Goal: Task Accomplishment & Management: Manage account settings

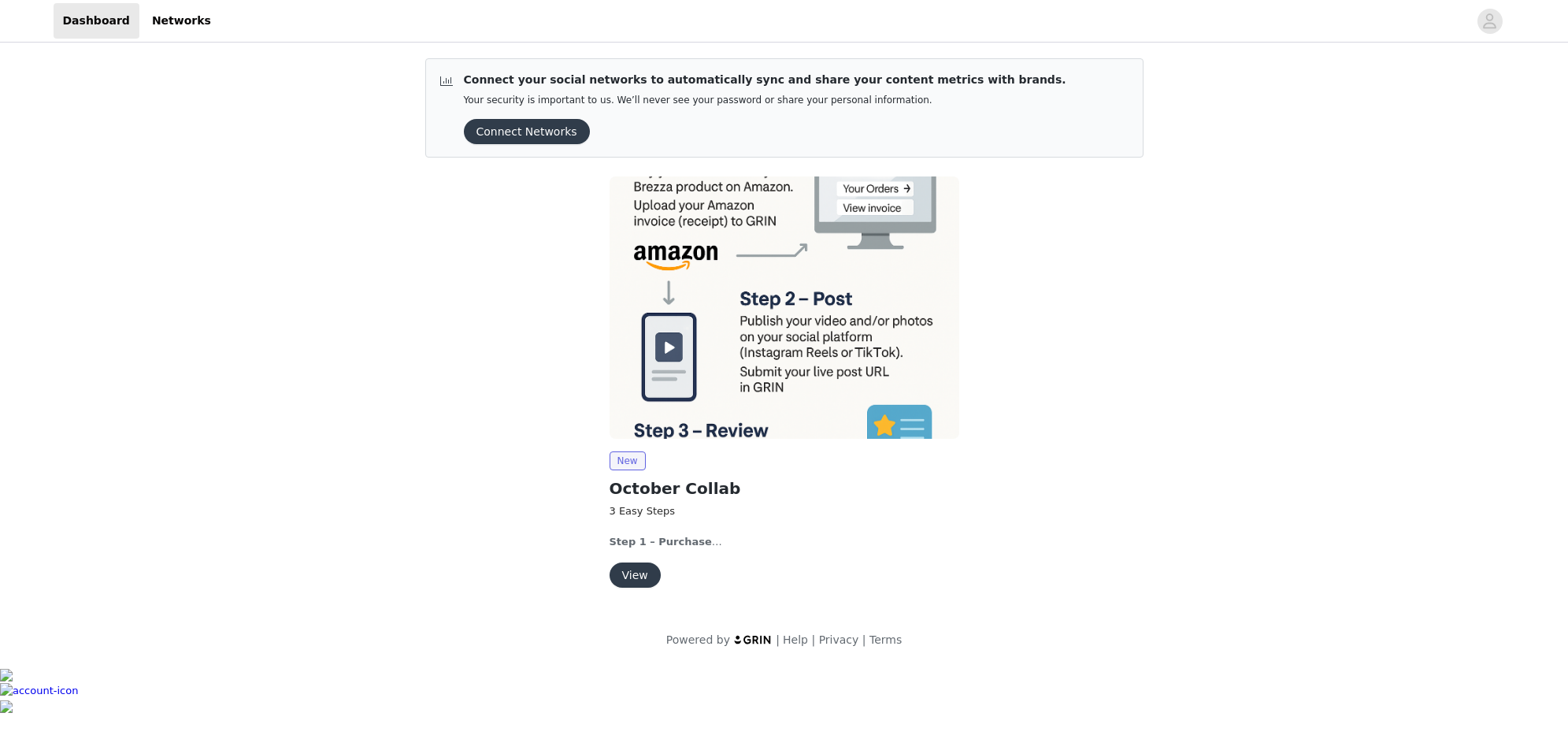
click at [562, 135] on button "Connect Networks" at bounding box center [527, 132] width 126 height 25
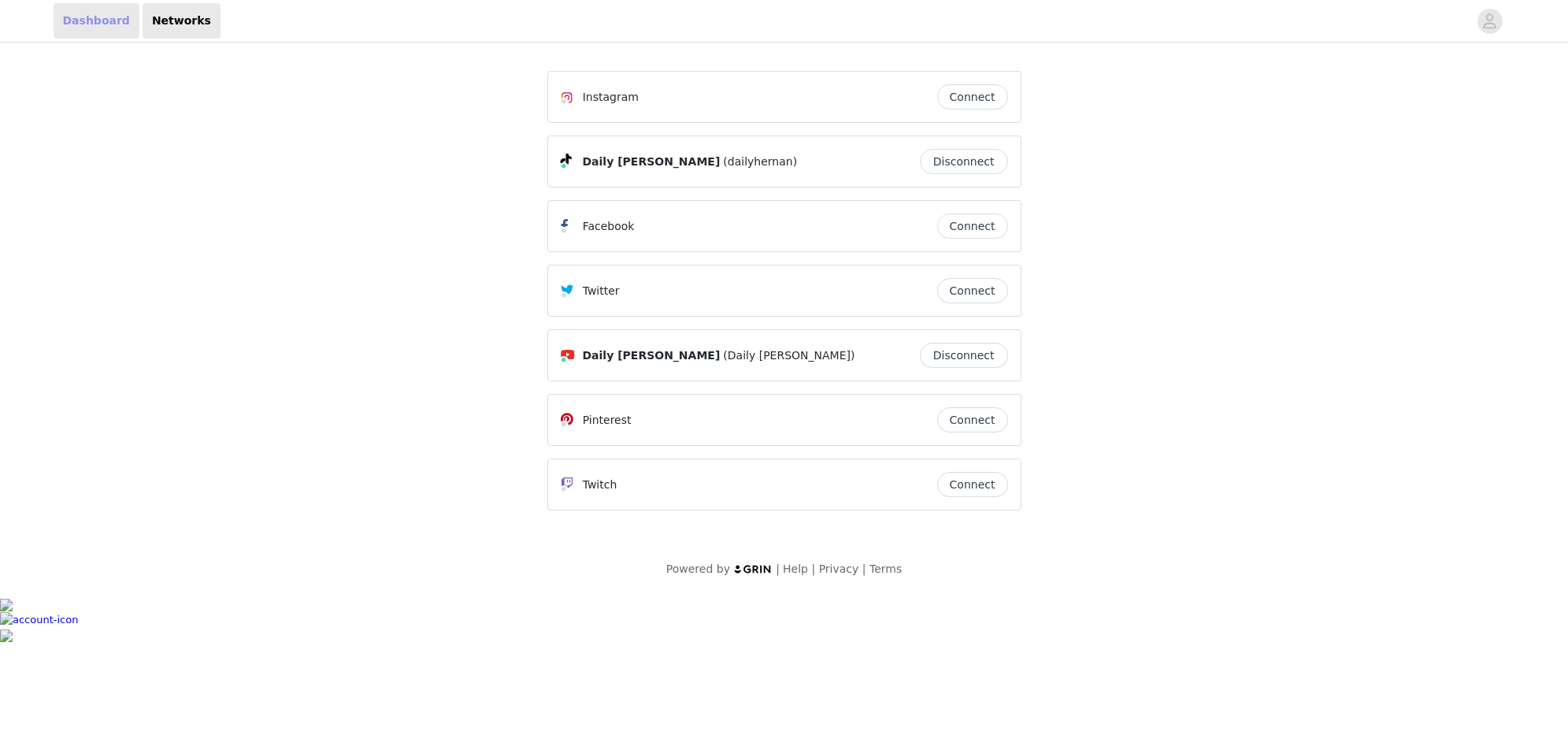
drag, startPoint x: 107, startPoint y: 27, endPoint x: 155, endPoint y: 56, distance: 56.1
click at [107, 27] on link "Dashboard" at bounding box center [96, 21] width 86 height 36
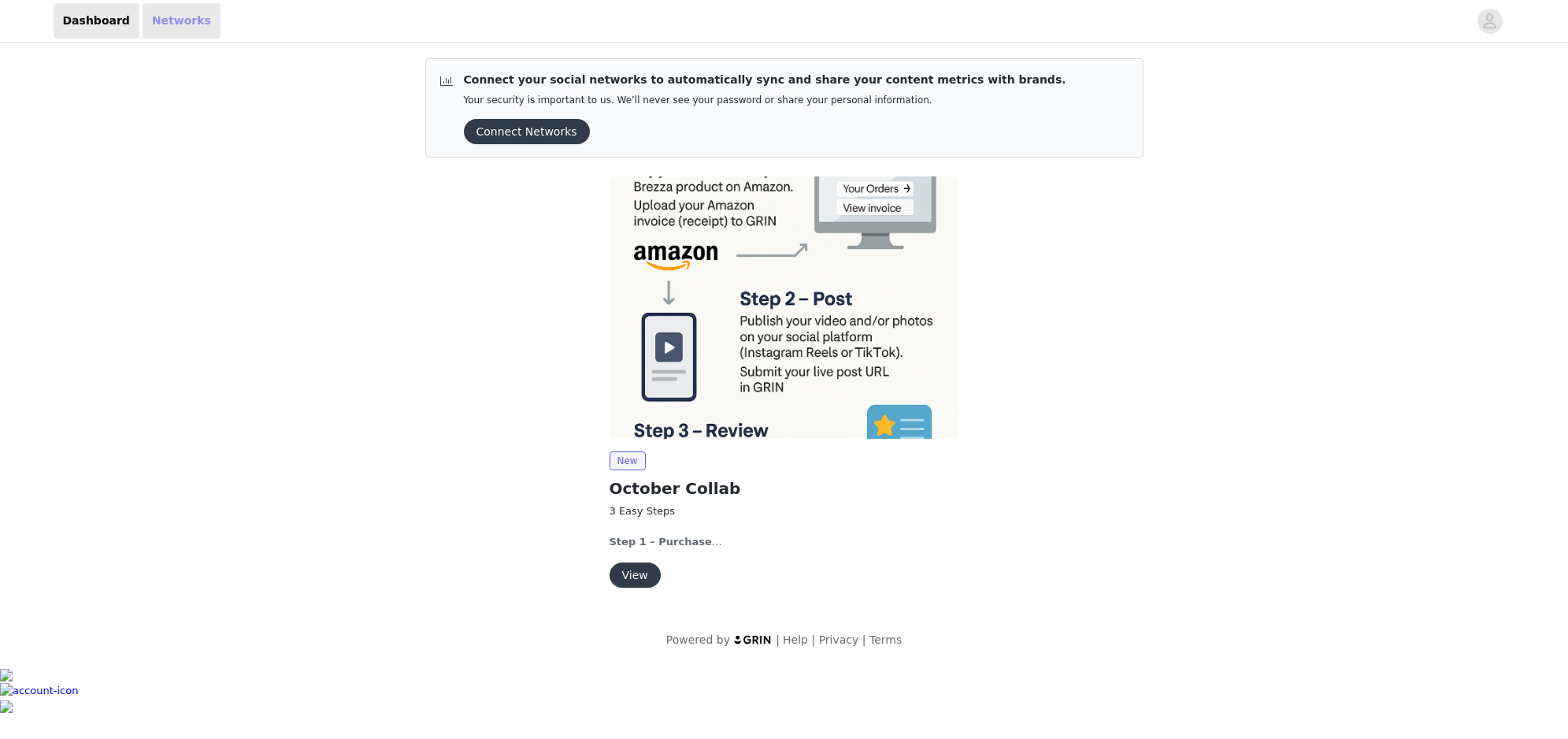
click at [163, 22] on link "Networks" at bounding box center [182, 21] width 78 height 36
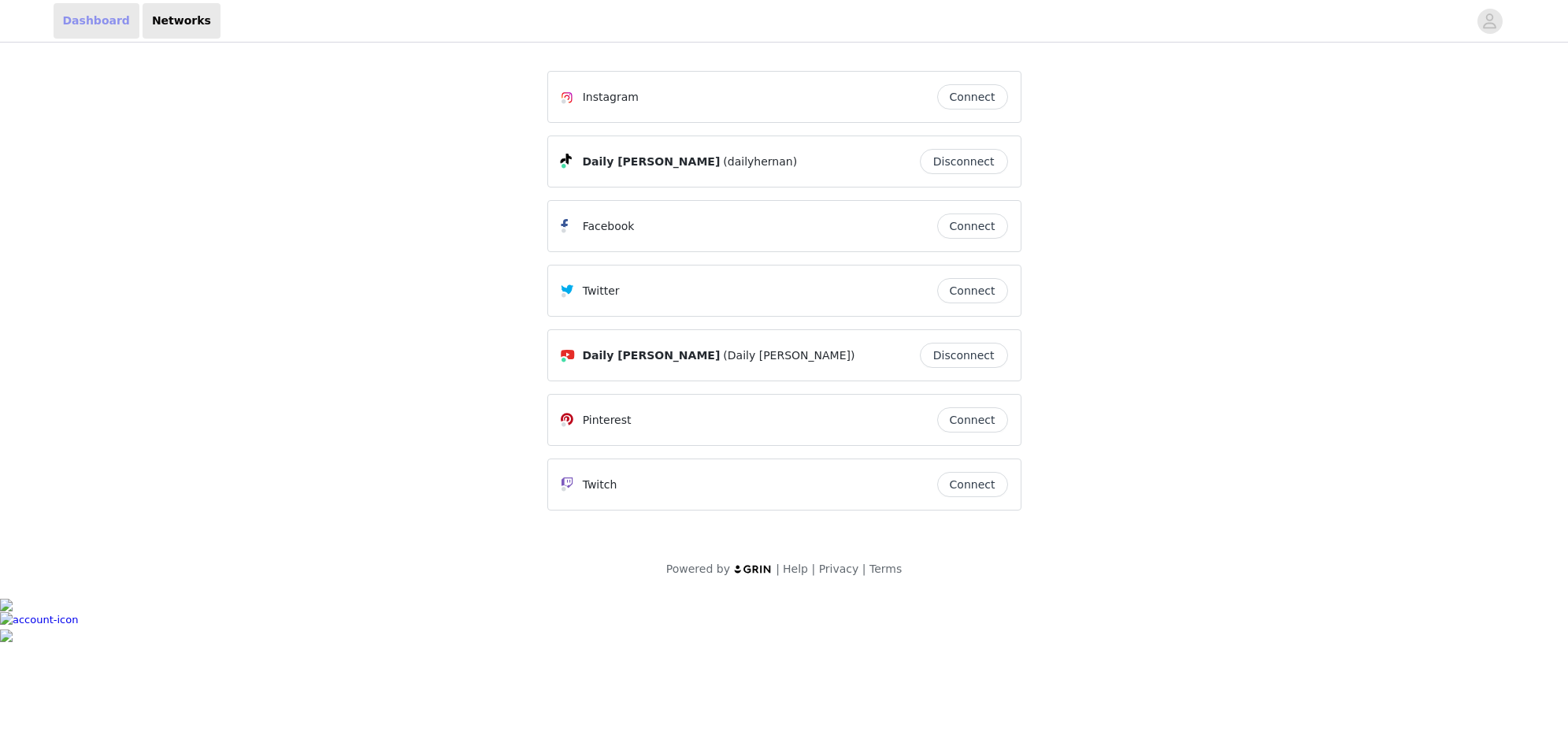
click at [87, 13] on link "Dashboard" at bounding box center [96, 21] width 86 height 36
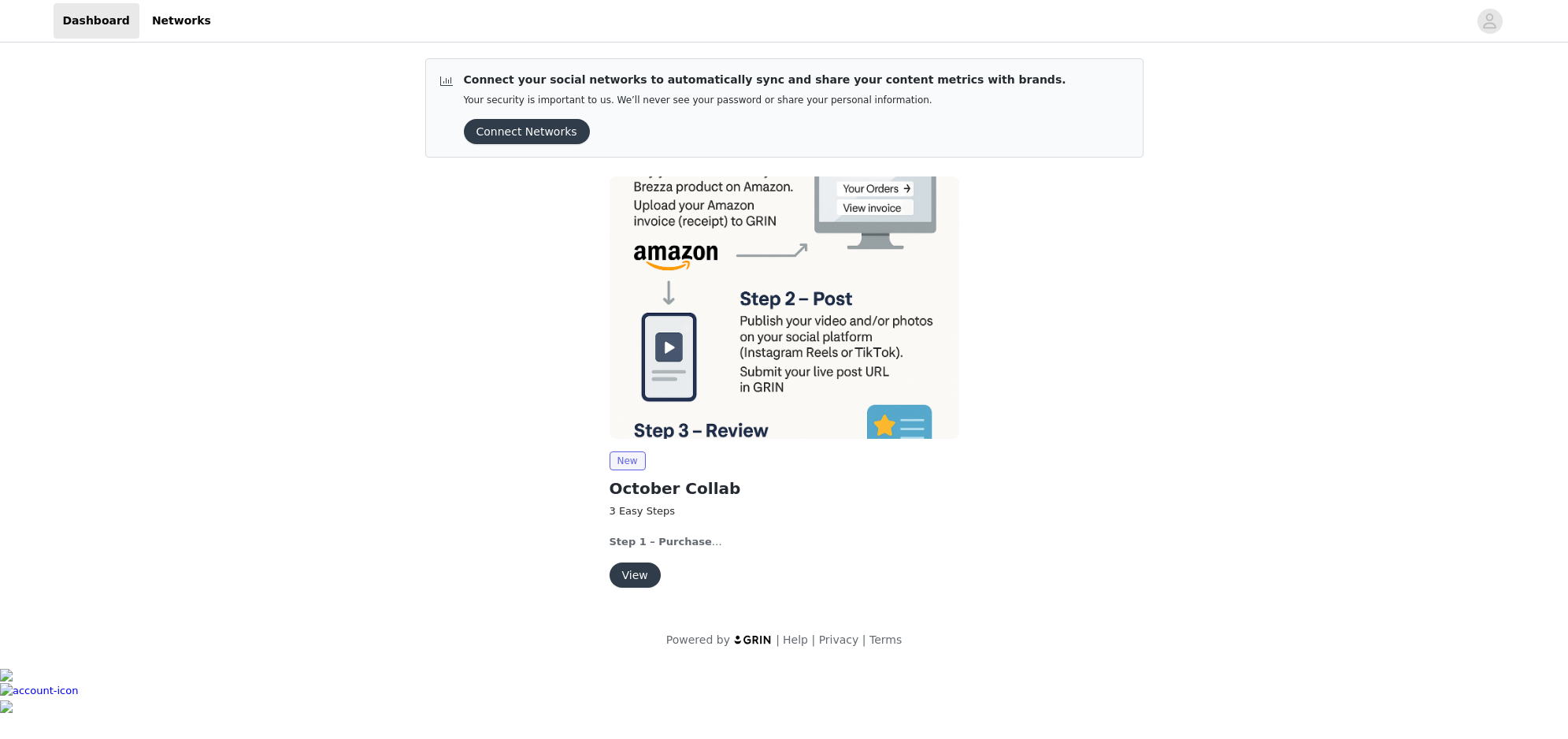
click at [639, 579] on button "View" at bounding box center [635, 575] width 51 height 25
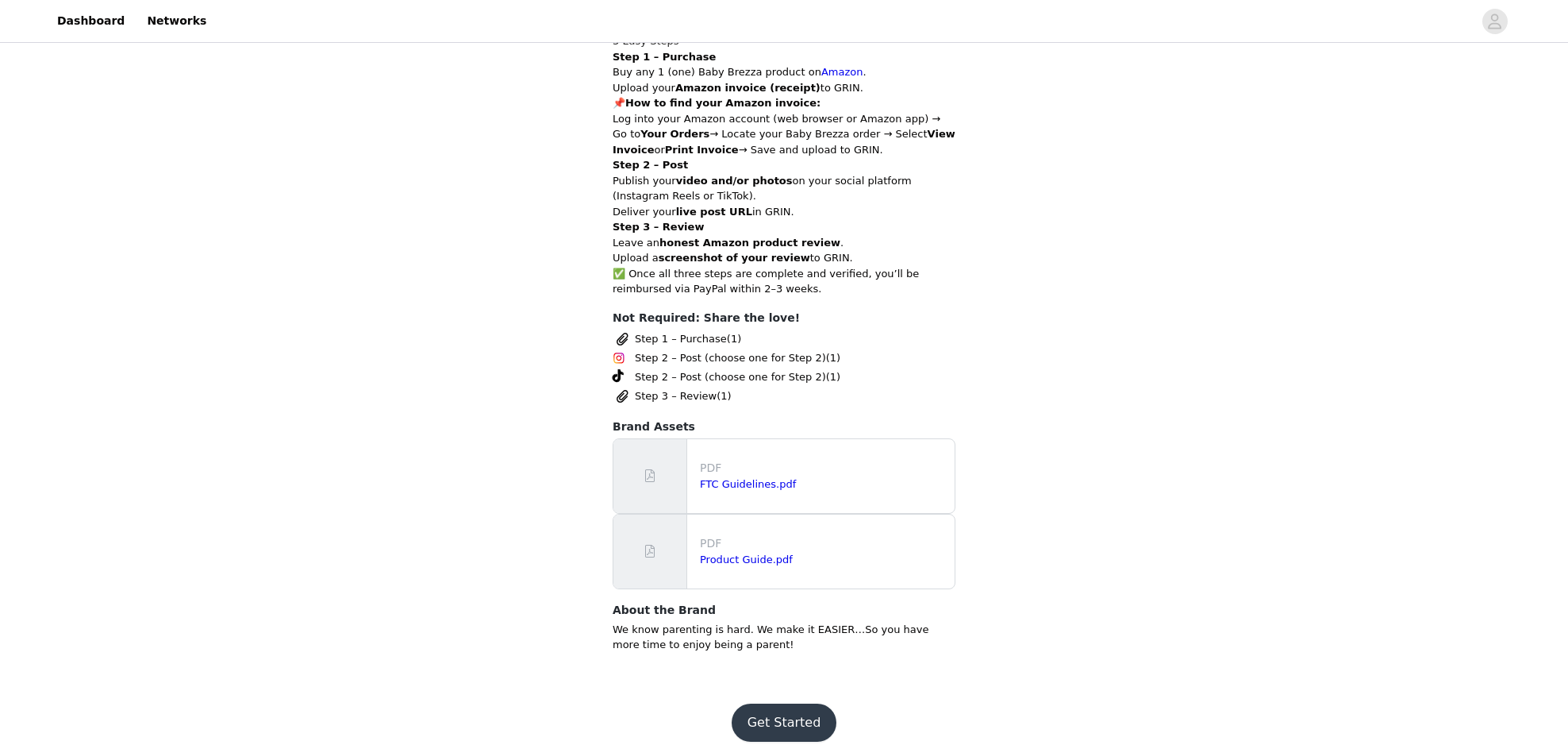
scroll to position [721, 0]
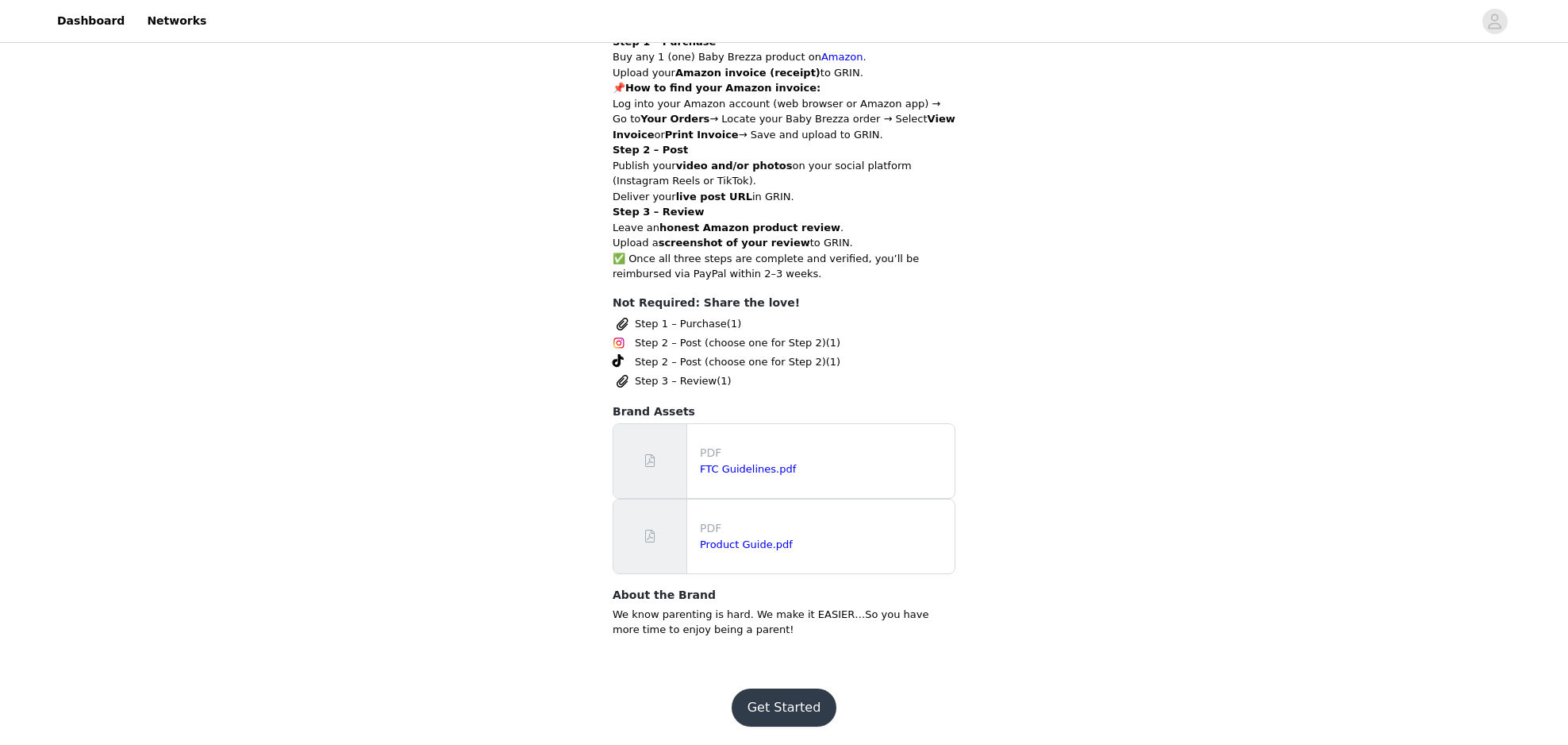
click at [788, 711] on button "Get Started" at bounding box center [784, 706] width 106 height 38
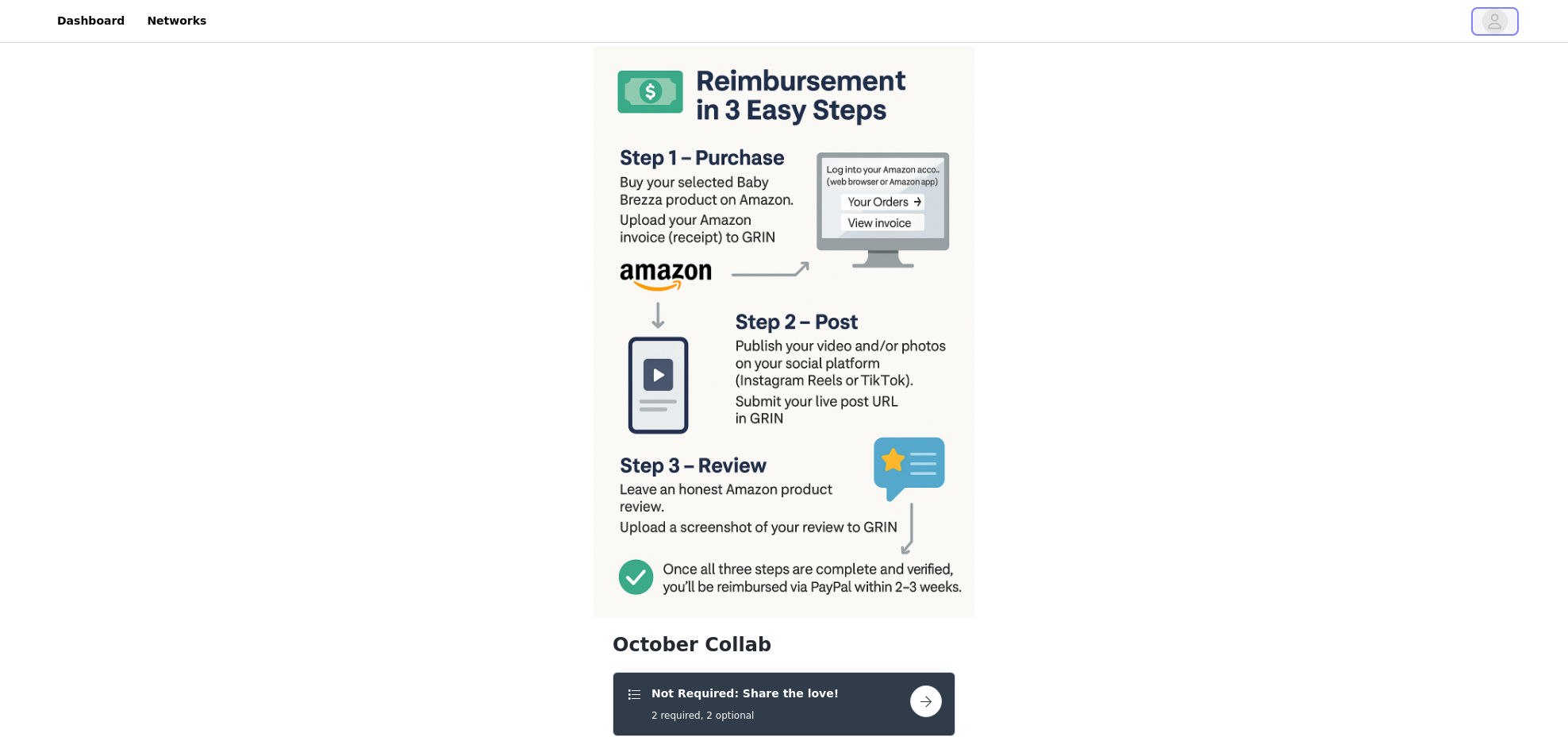
click at [1498, 19] on icon "avatar" at bounding box center [1494, 21] width 15 height 25
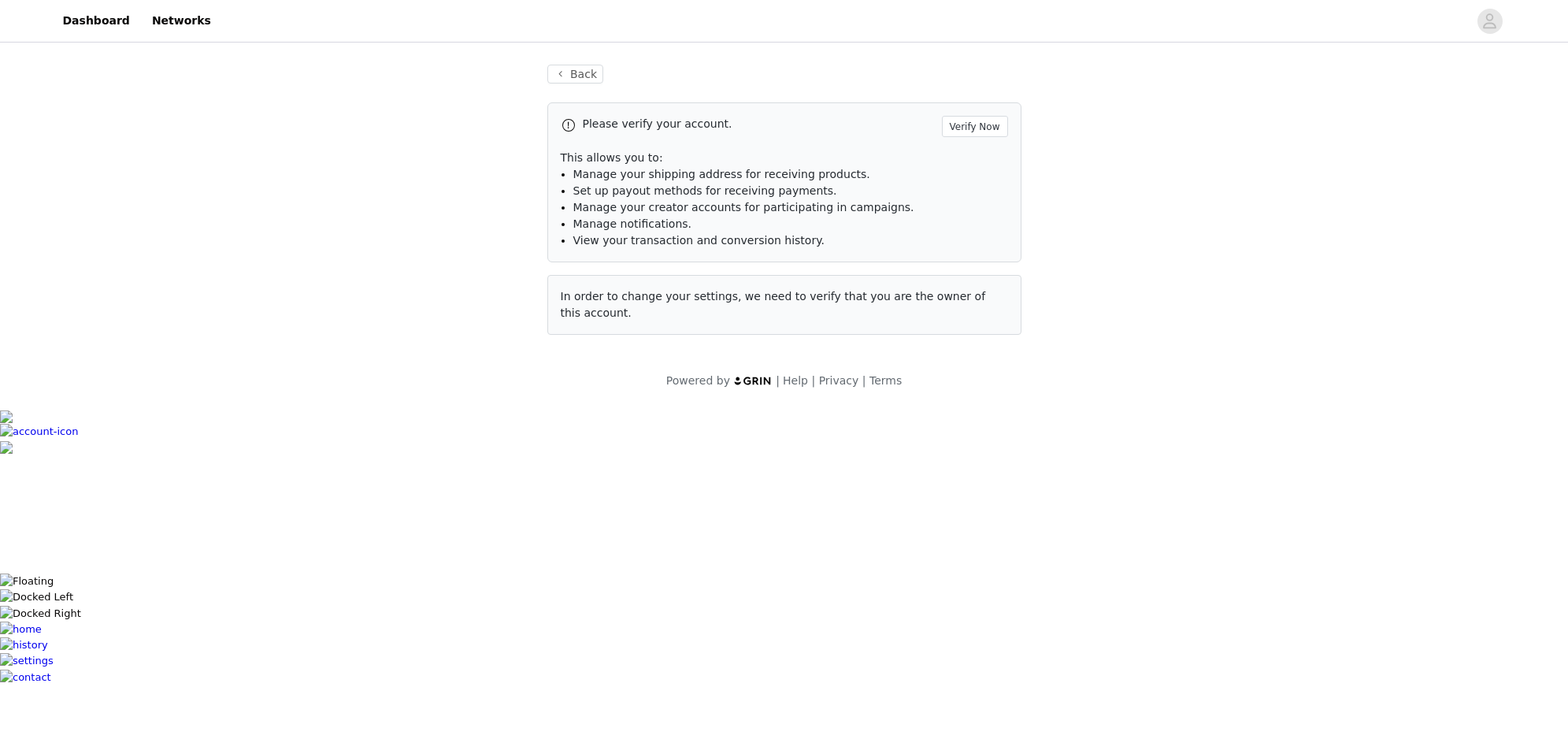
click at [1436, 31] on div at bounding box center [844, 21] width 1247 height 36
click at [962, 129] on button "Verify Now" at bounding box center [974, 127] width 66 height 22
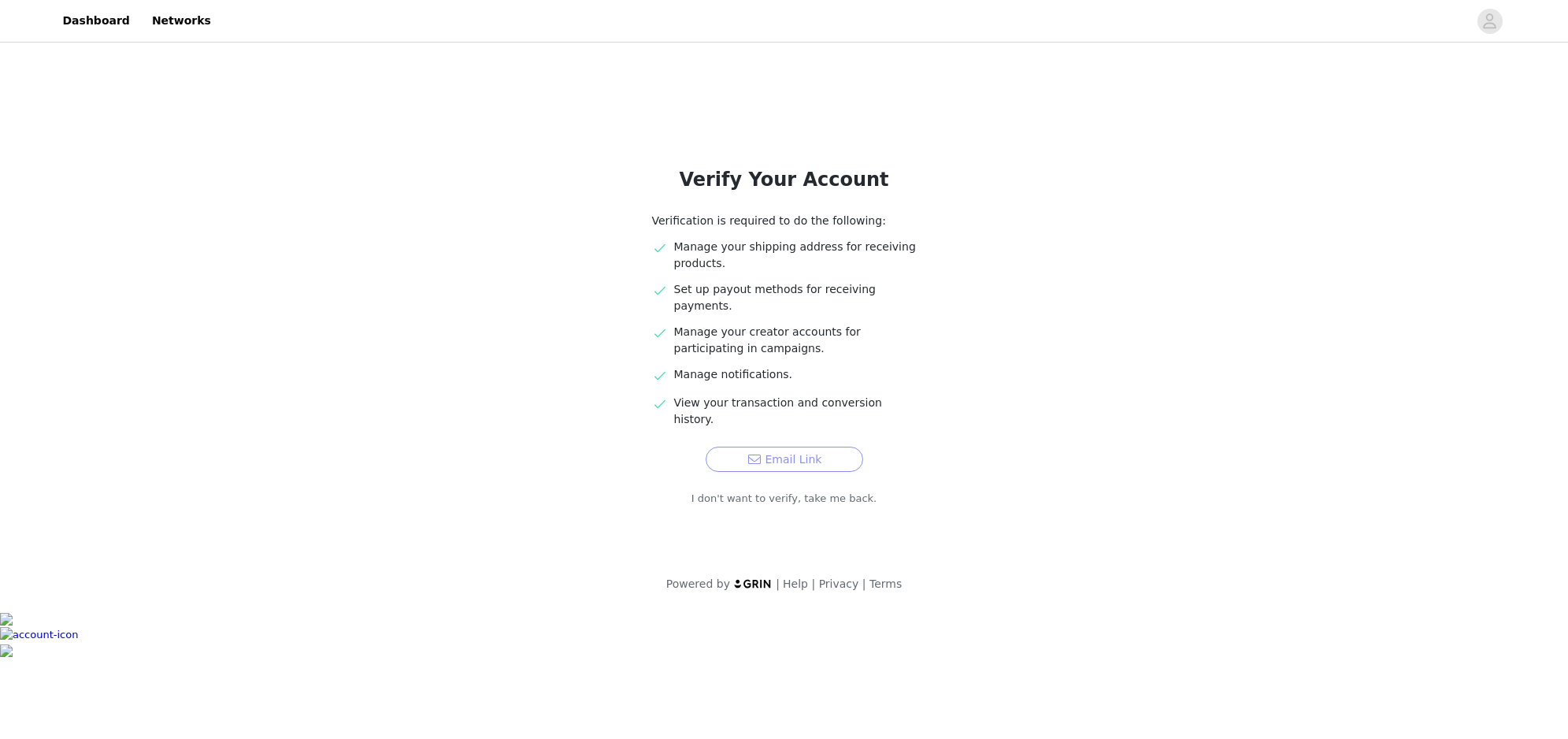
click at [805, 447] on button "Email Link" at bounding box center [784, 459] width 157 height 25
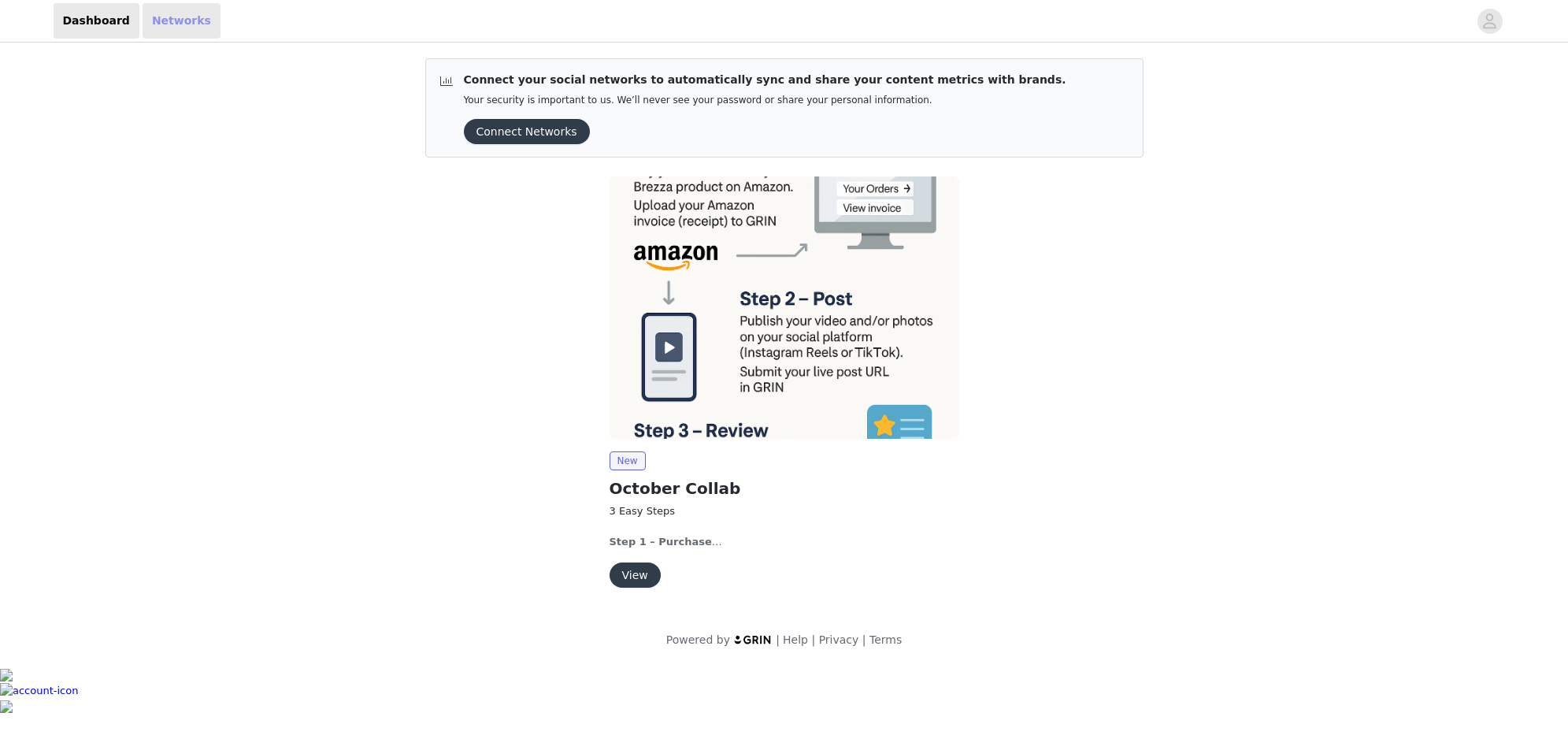
drag, startPoint x: 186, startPoint y: 19, endPoint x: 205, endPoint y: 22, distance: 19.2
click at [187, 19] on link "Networks" at bounding box center [182, 21] width 78 height 36
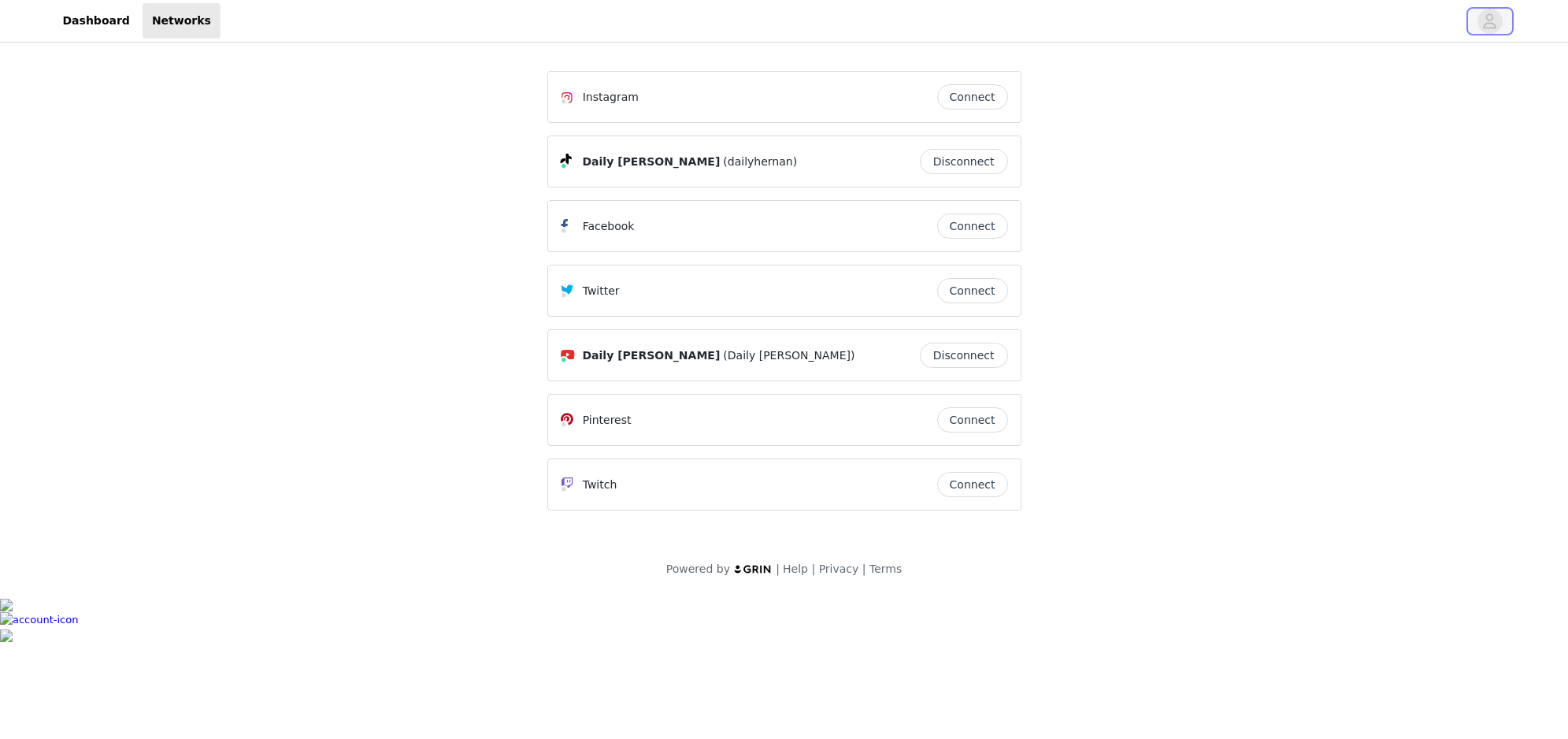
click at [1500, 29] on button "button" at bounding box center [1490, 21] width 44 height 25
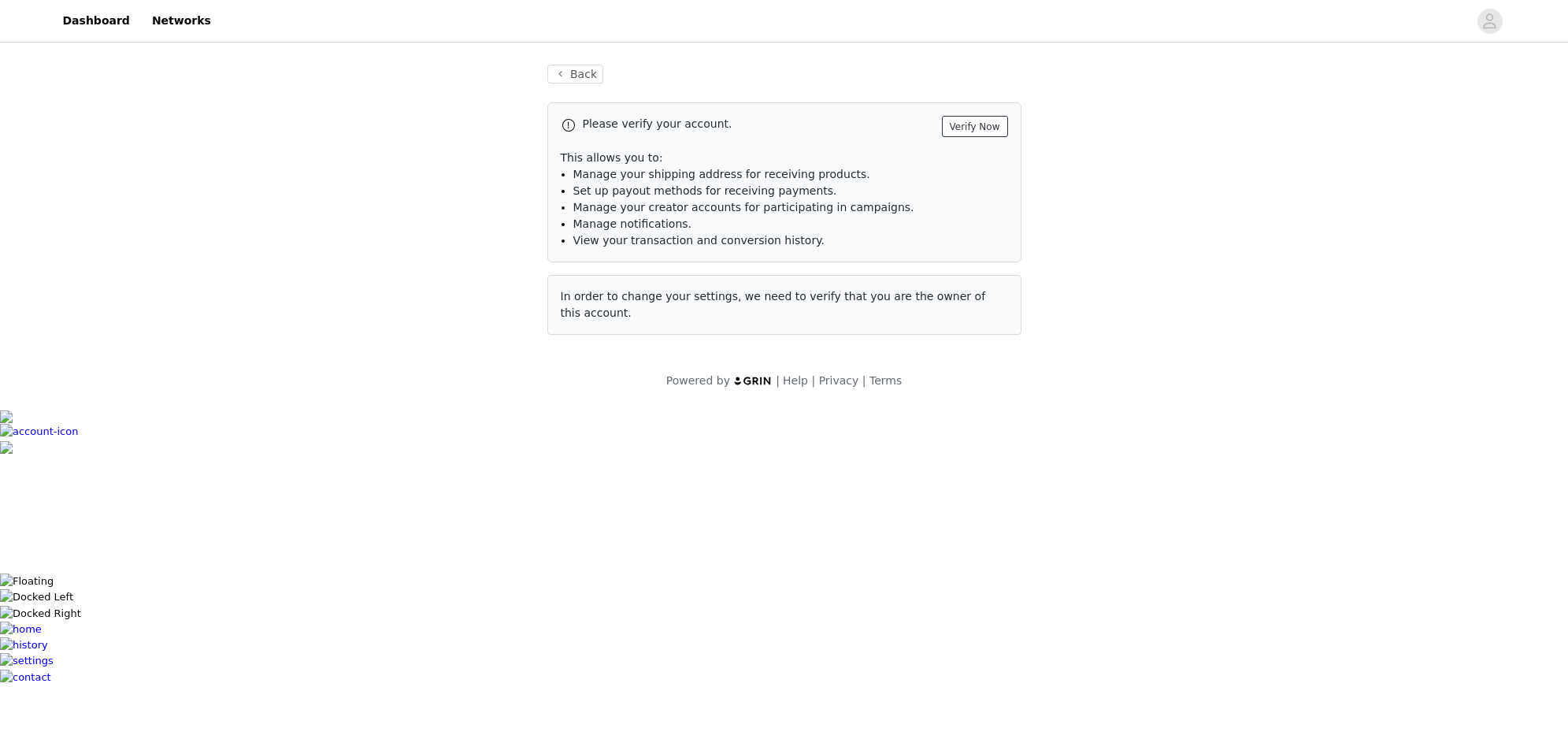
click at [969, 122] on button "Verify Now" at bounding box center [974, 127] width 66 height 22
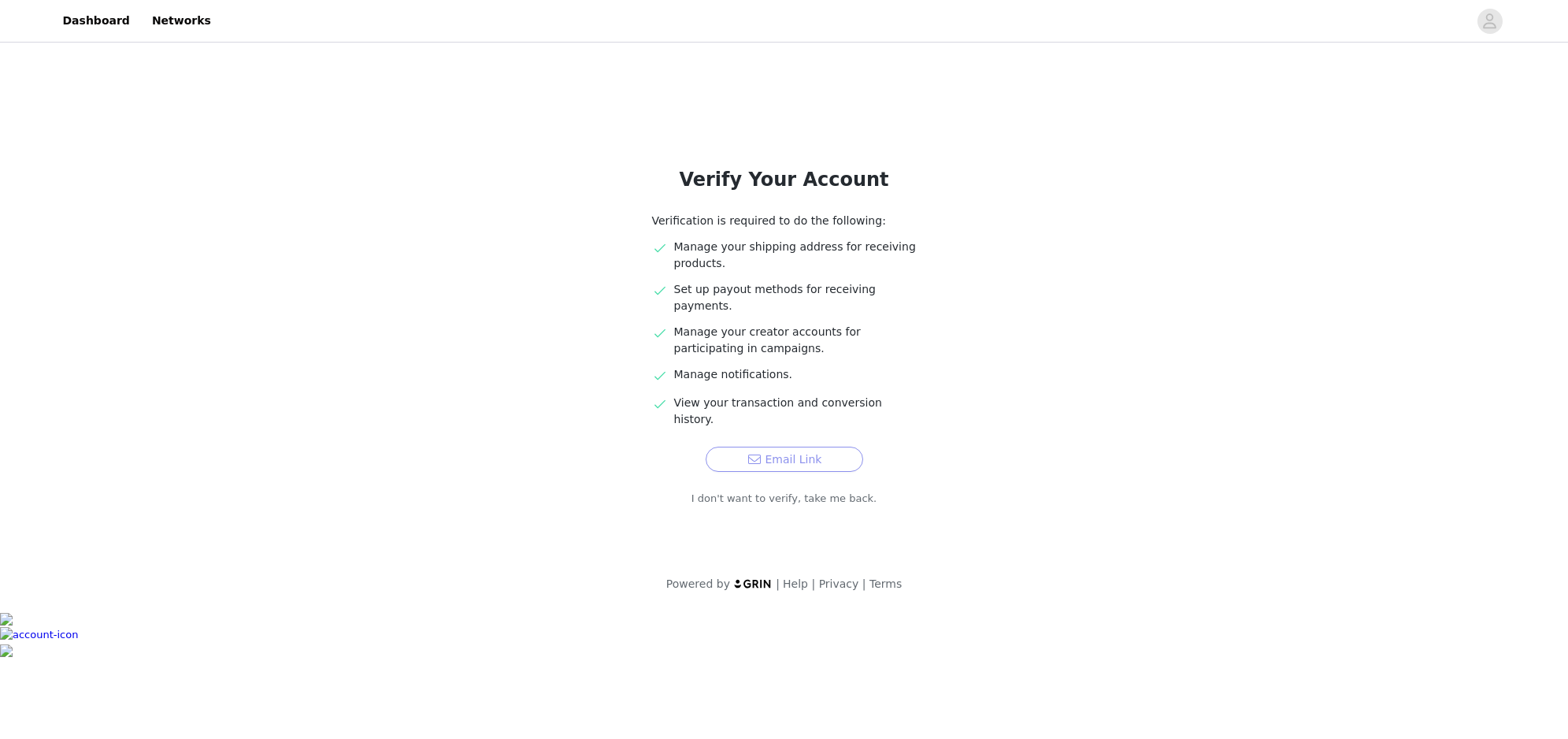
click at [815, 447] on button "Email Link" at bounding box center [784, 459] width 157 height 25
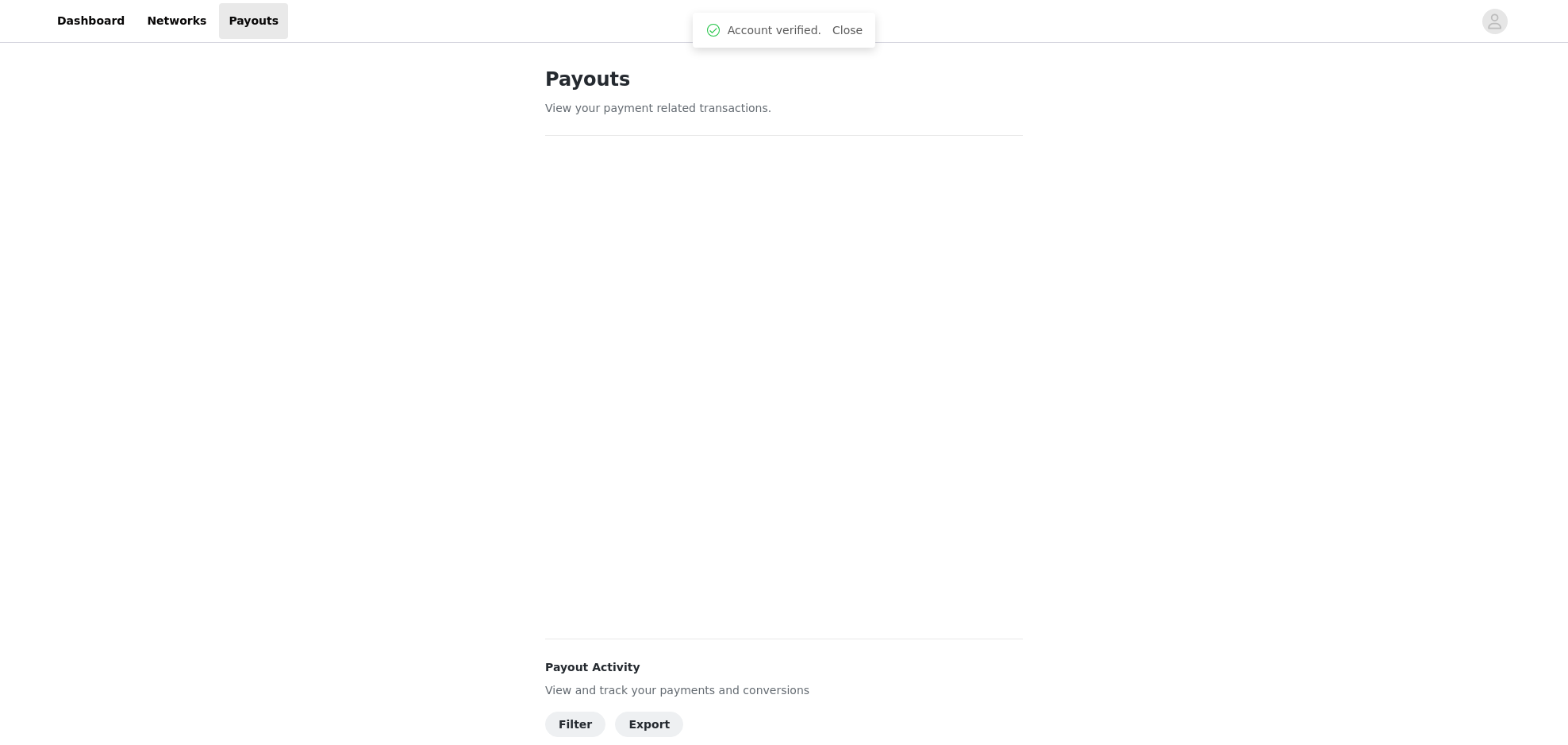
click at [852, 30] on link "Close" at bounding box center [847, 29] width 30 height 13
click at [1497, 20] on icon "avatar" at bounding box center [1494, 21] width 15 height 25
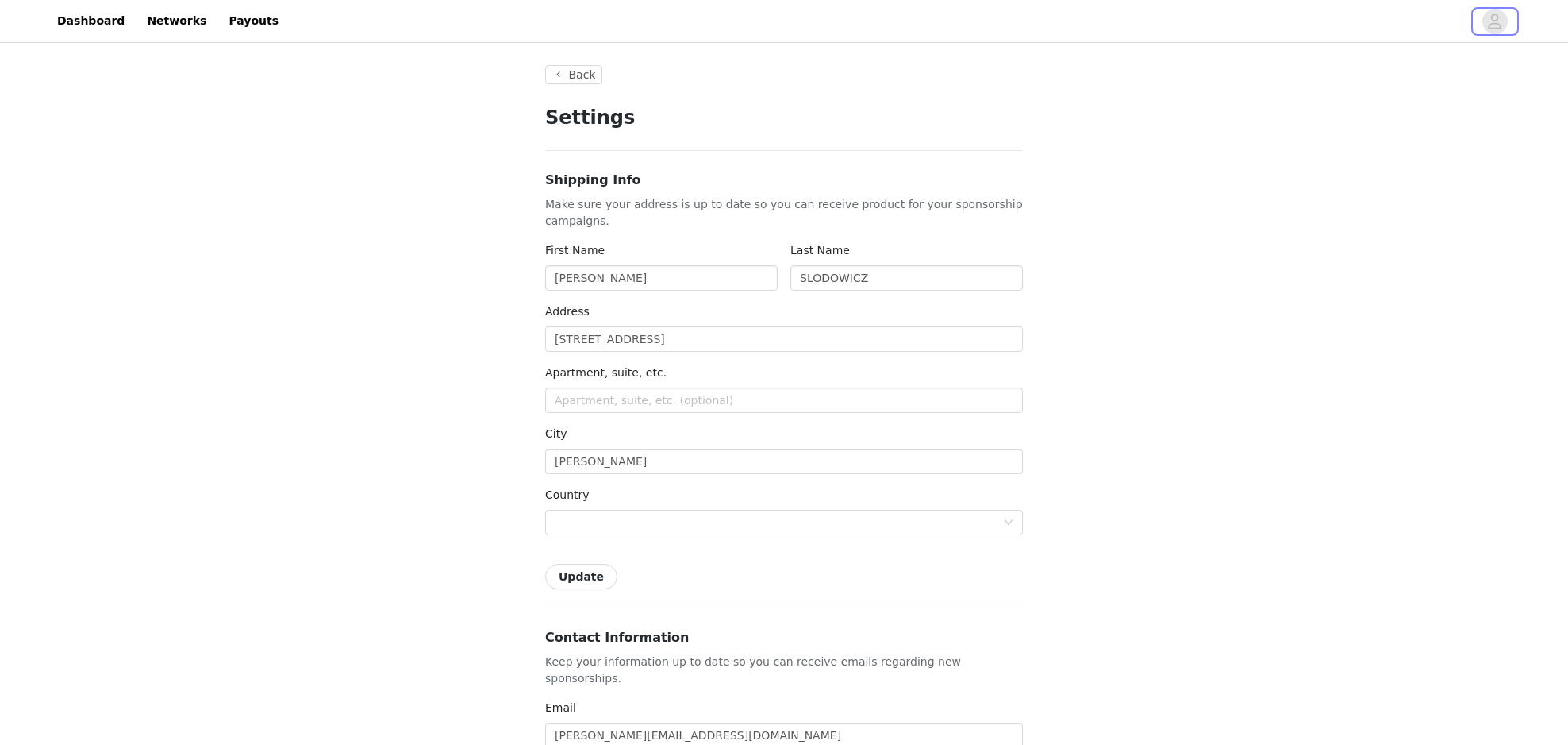
type input "+1 (United States)"
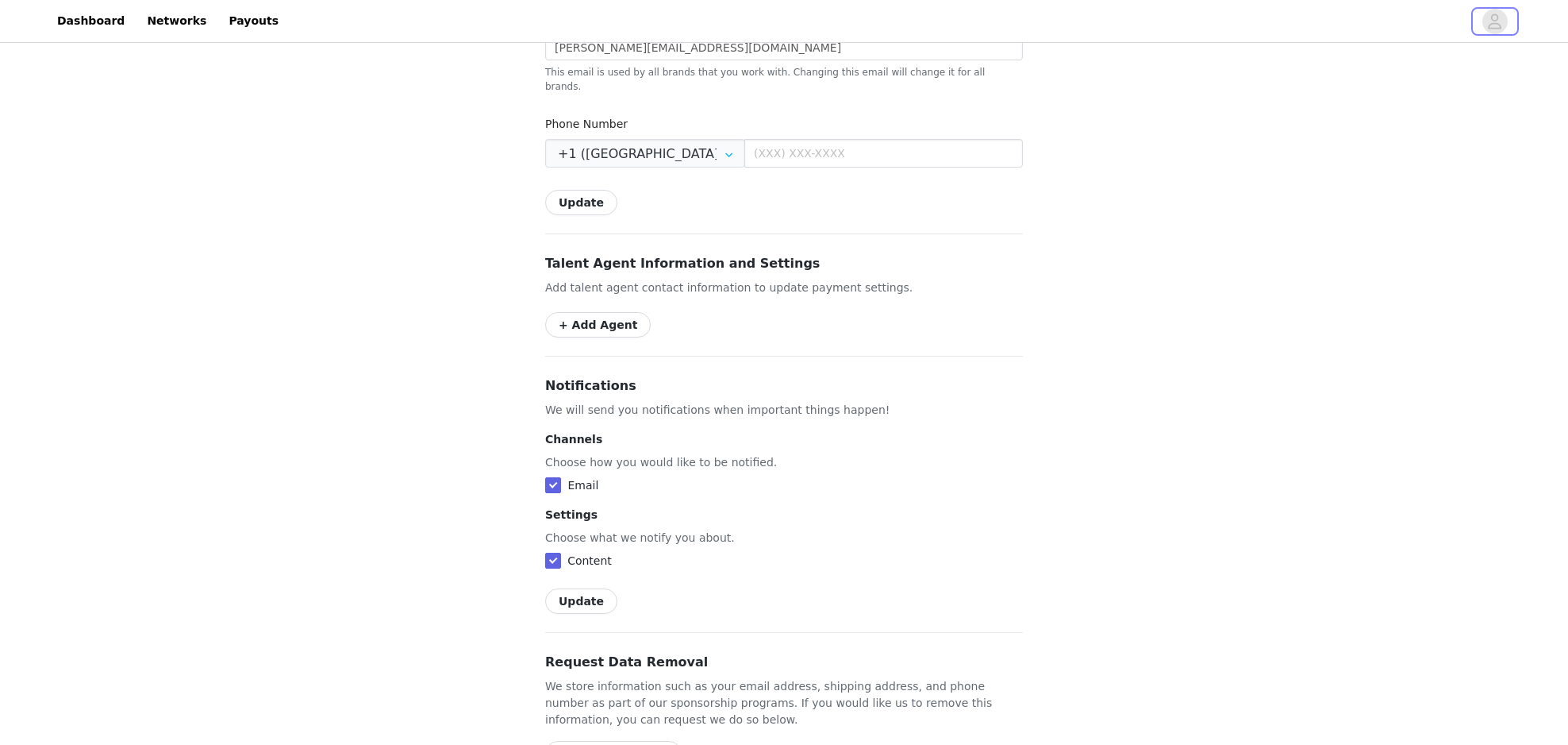
scroll to position [753, 0]
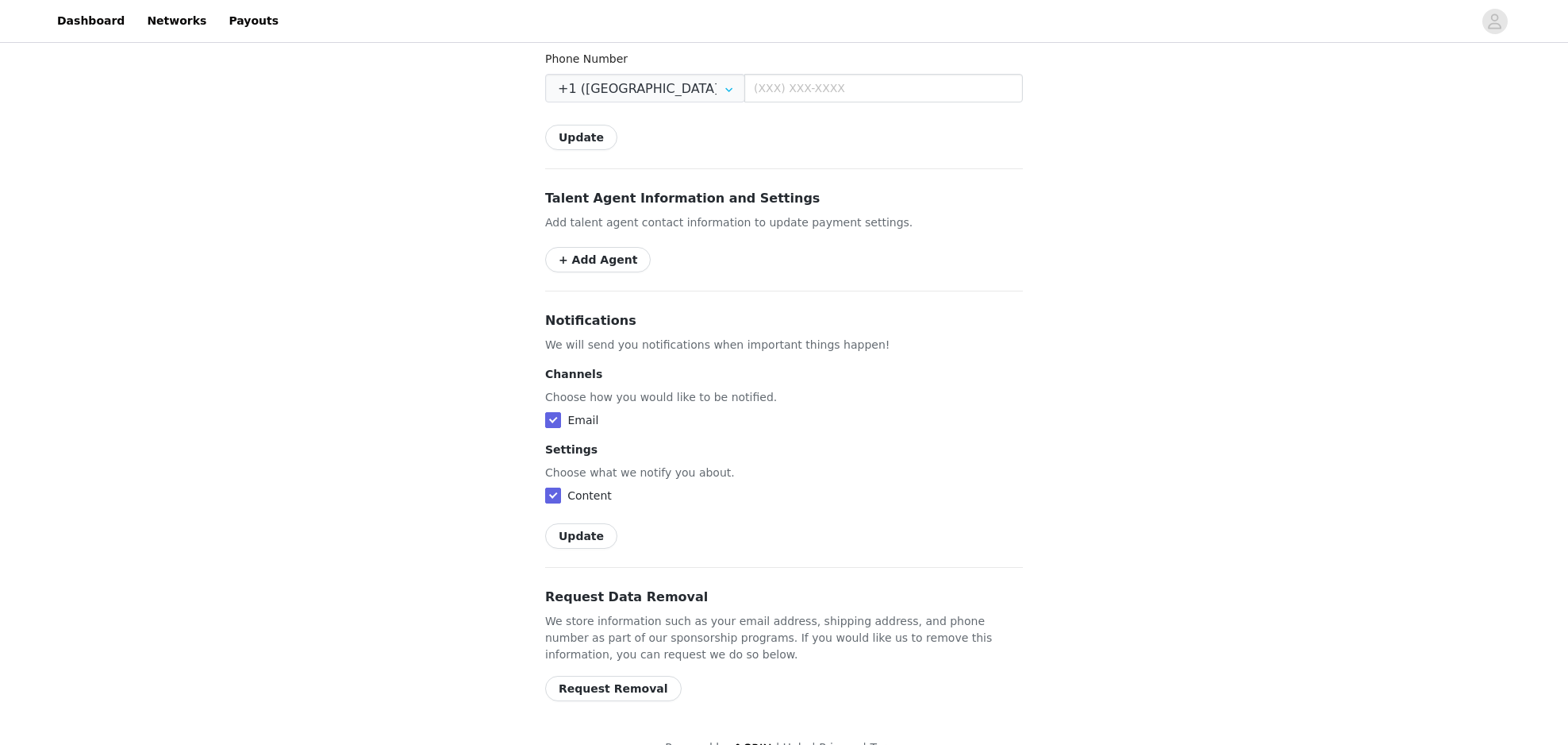
click at [760, 742] on img at bounding box center [752, 748] width 39 height 10
click at [759, 742] on img at bounding box center [752, 748] width 39 height 10
click at [171, 24] on link "Networks" at bounding box center [177, 21] width 79 height 36
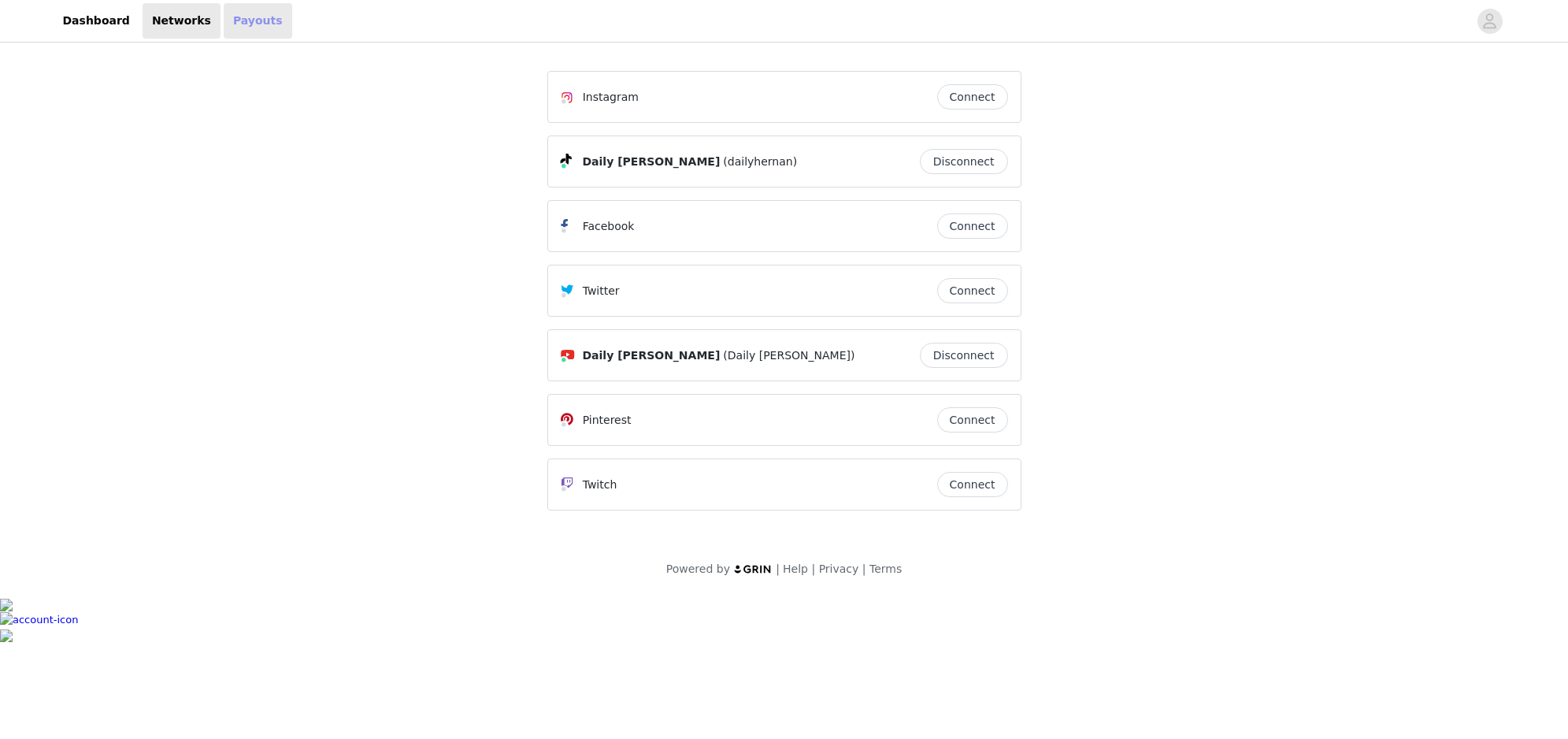
click at [242, 22] on link "Payouts" at bounding box center [257, 21] width 68 height 36
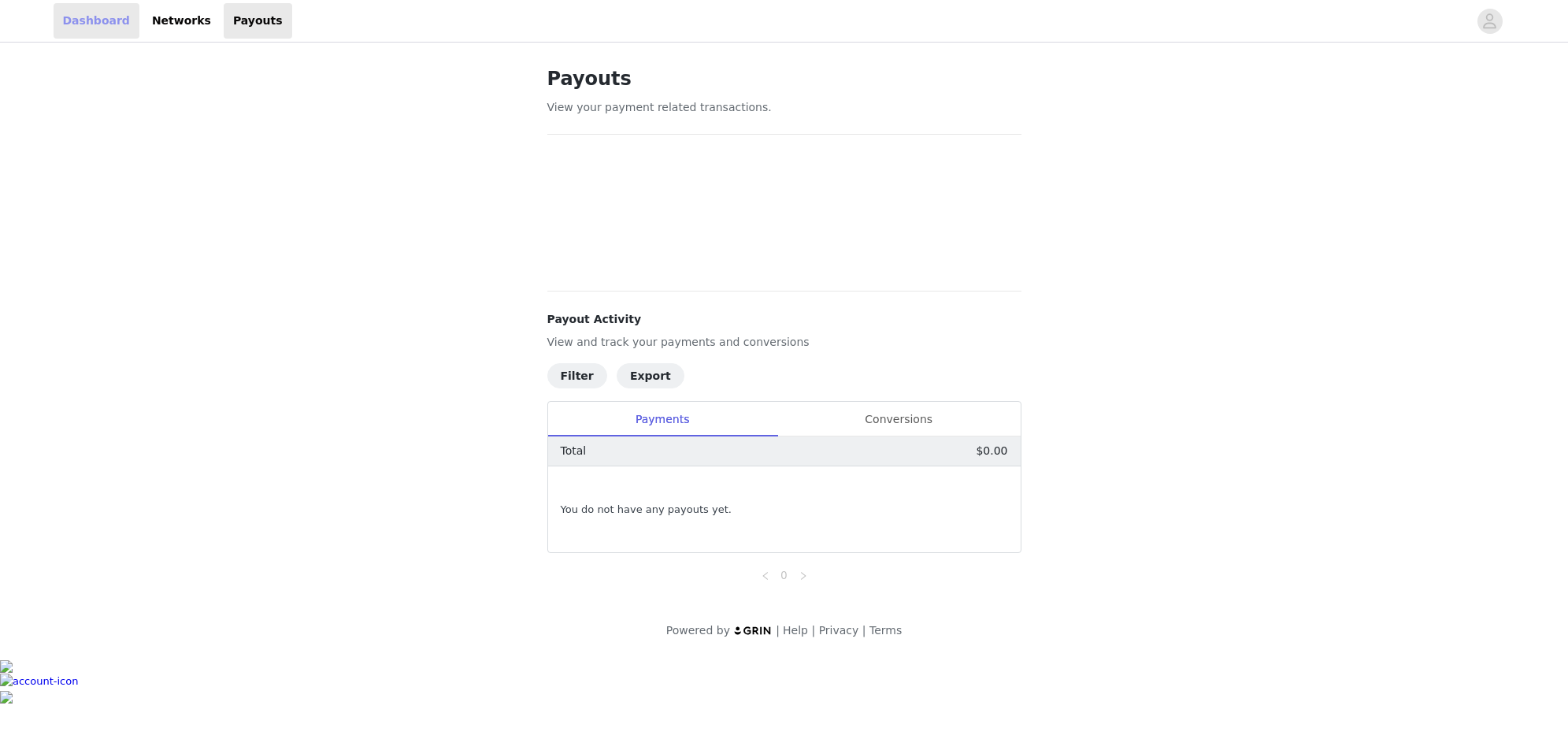
click at [111, 17] on link "Dashboard" at bounding box center [96, 21] width 86 height 36
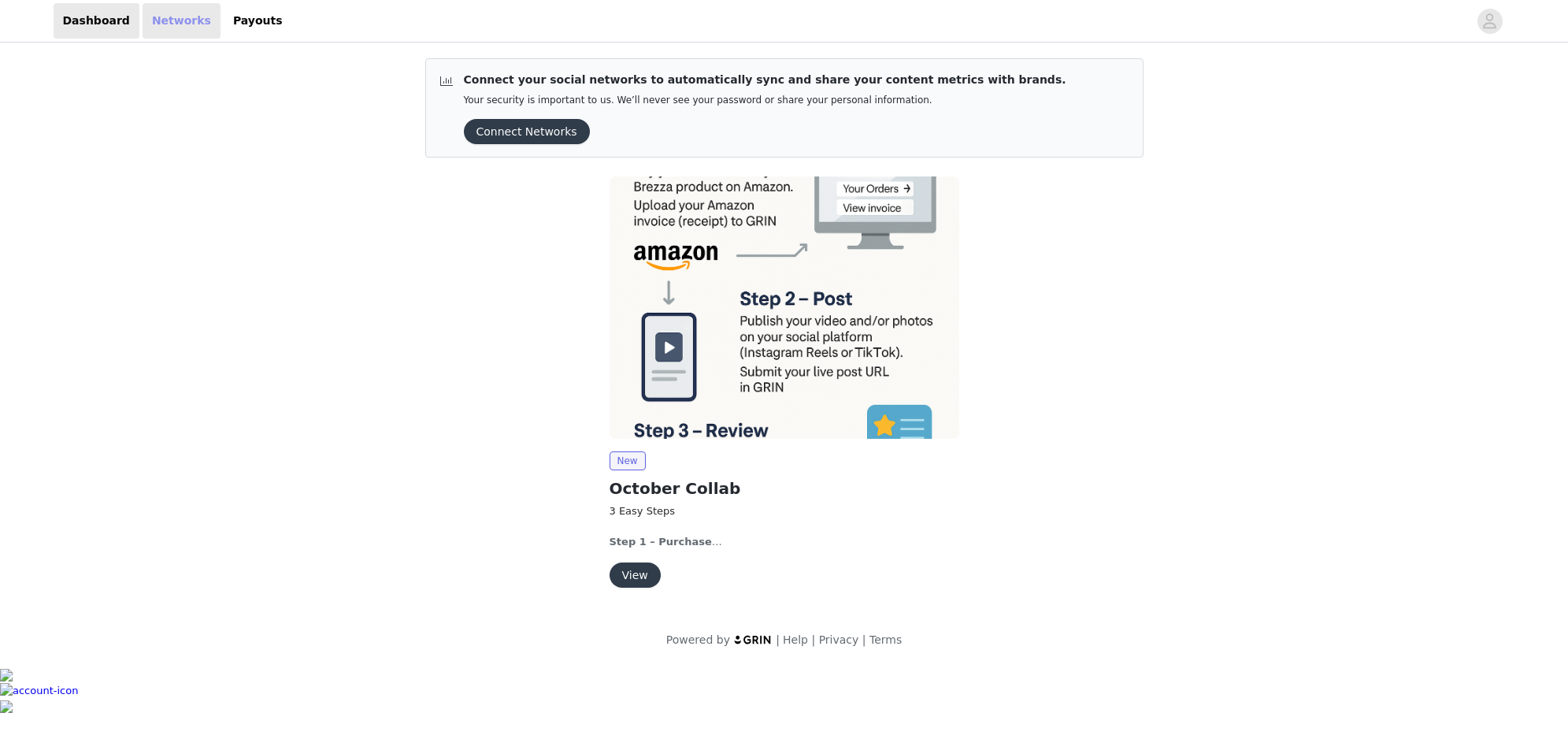
click at [175, 12] on link "Networks" at bounding box center [182, 21] width 78 height 36
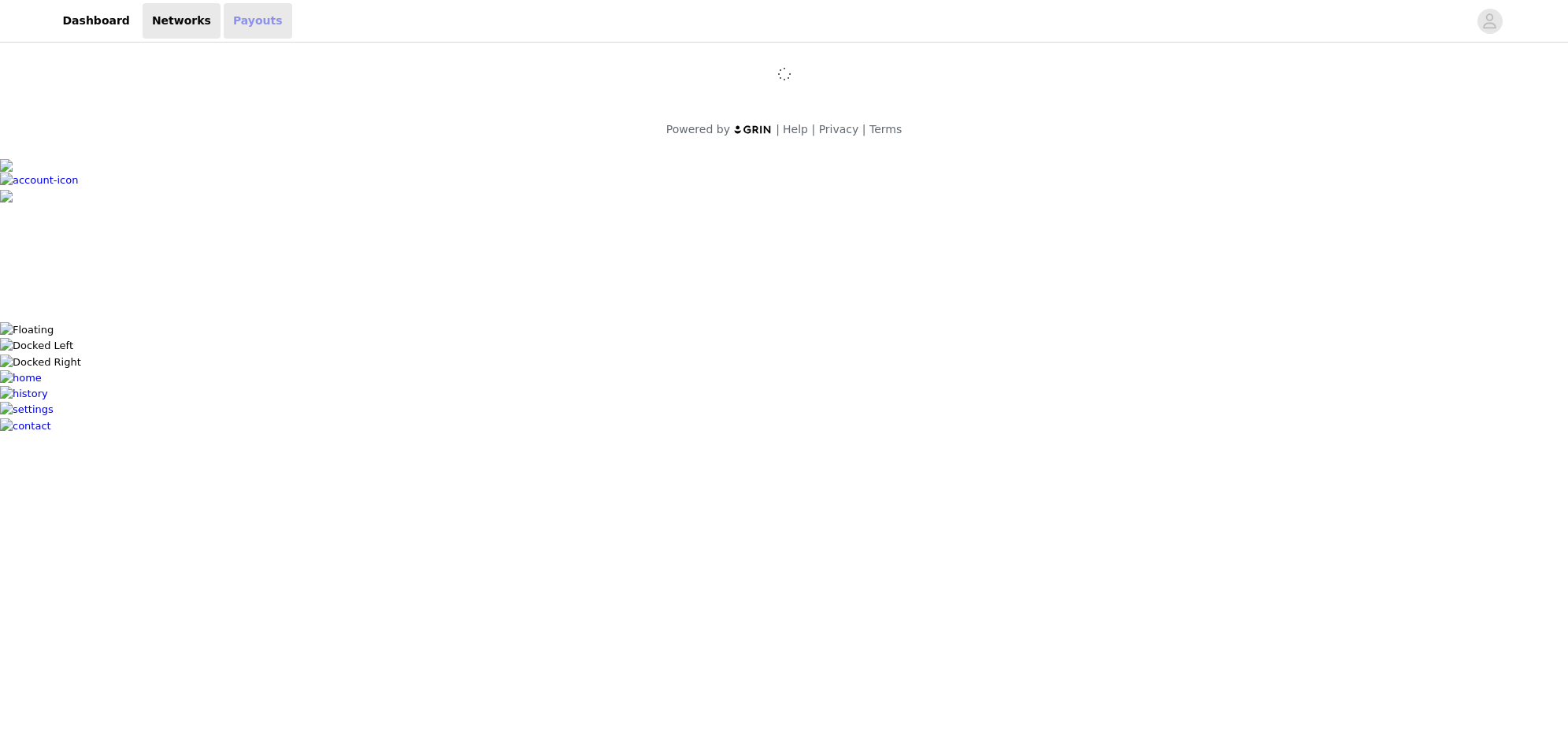
click at [232, 27] on link "Payouts" at bounding box center [257, 21] width 68 height 36
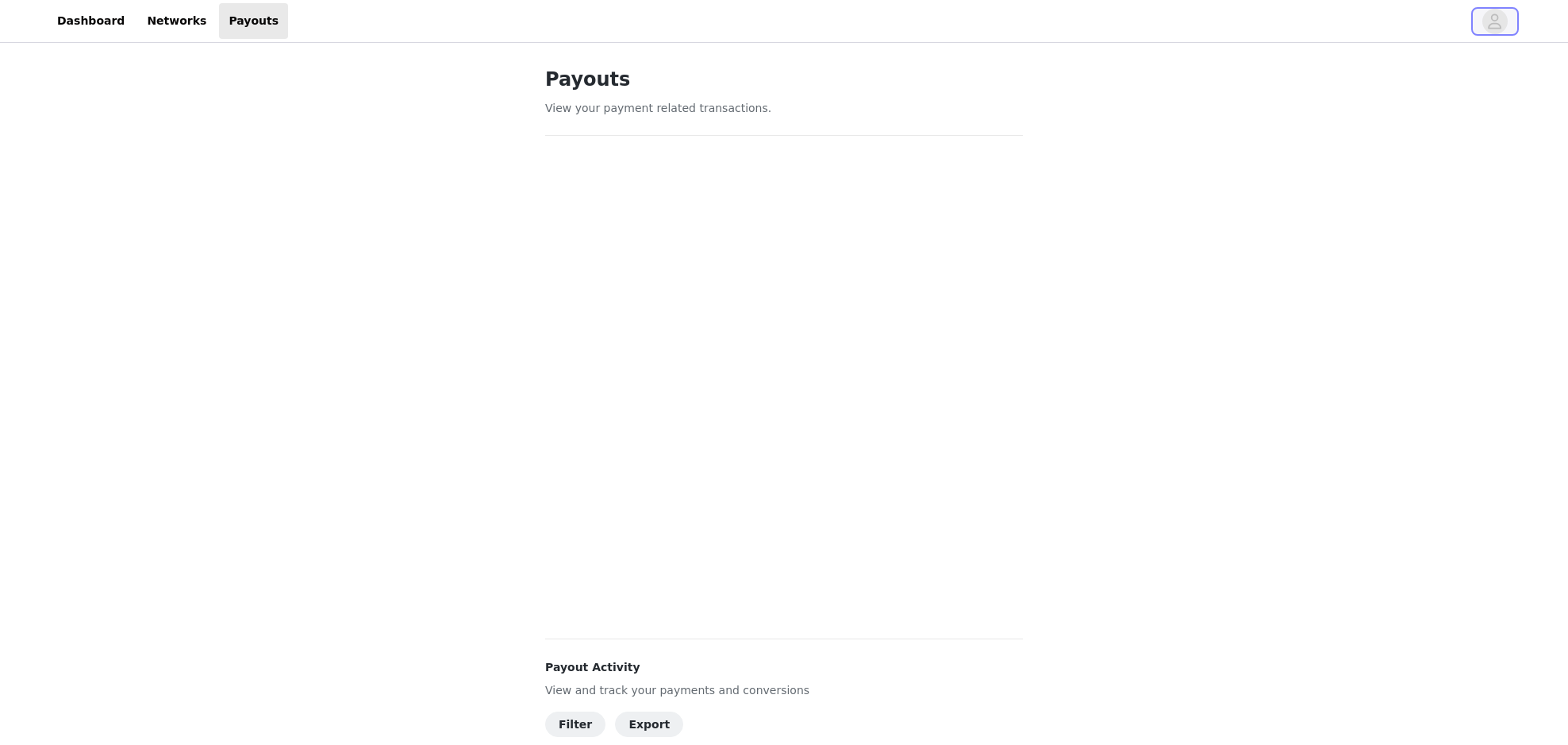
click at [1501, 24] on icon "avatar" at bounding box center [1494, 21] width 15 height 25
